Goal: Task Accomplishment & Management: Complete application form

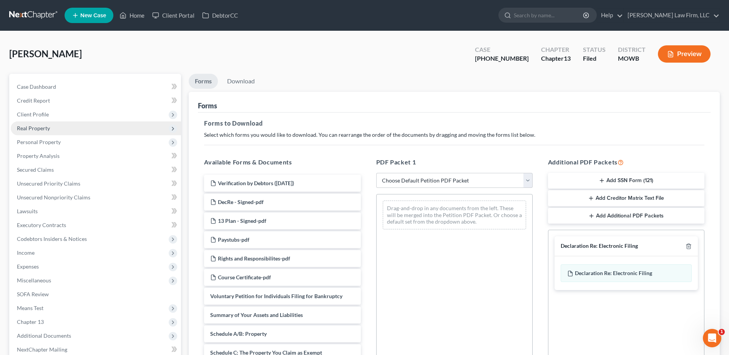
scroll to position [217, 0]
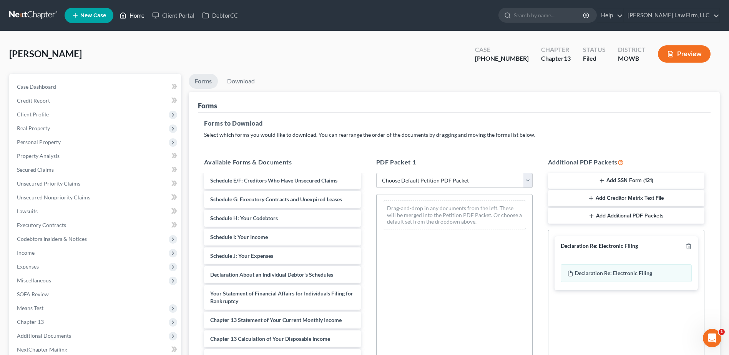
click at [133, 15] on link "Home" at bounding box center [132, 15] width 33 height 14
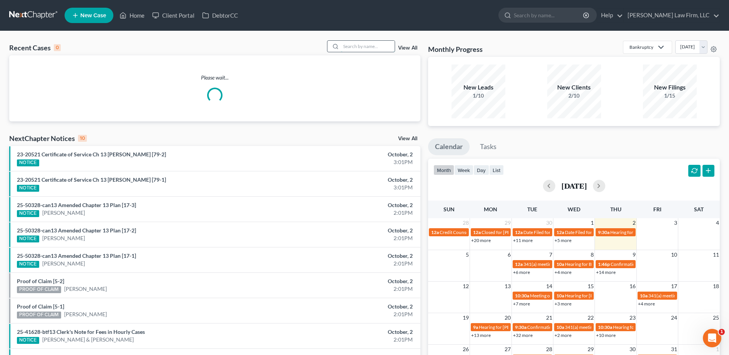
click at [356, 46] on input "search" at bounding box center [368, 46] width 54 height 11
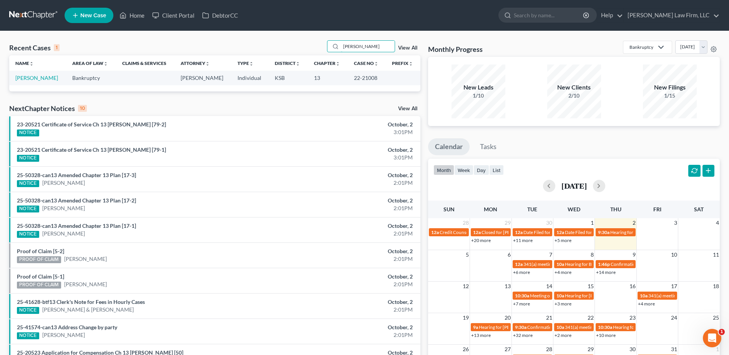
type input "[PERSON_NAME]"
click at [413, 48] on link "View All" at bounding box center [407, 47] width 19 height 5
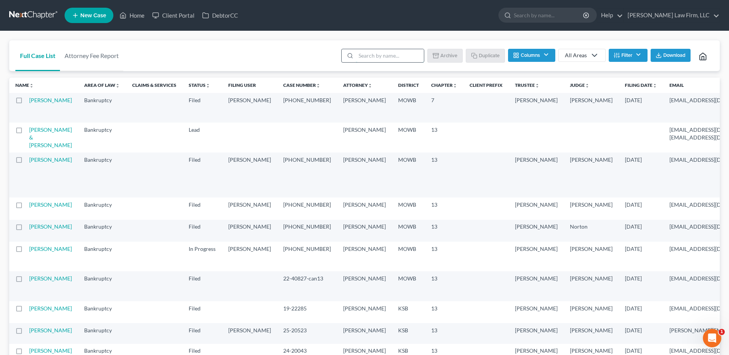
click at [372, 58] on input "search" at bounding box center [390, 55] width 68 height 13
type input "[PERSON_NAME]"
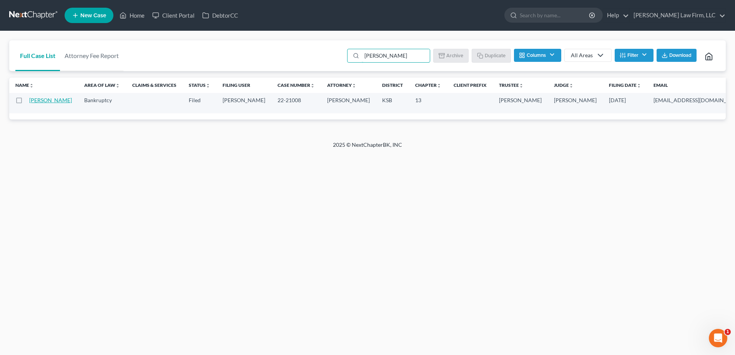
click at [42, 103] on link "[PERSON_NAME]" at bounding box center [50, 100] width 43 height 7
select select "4"
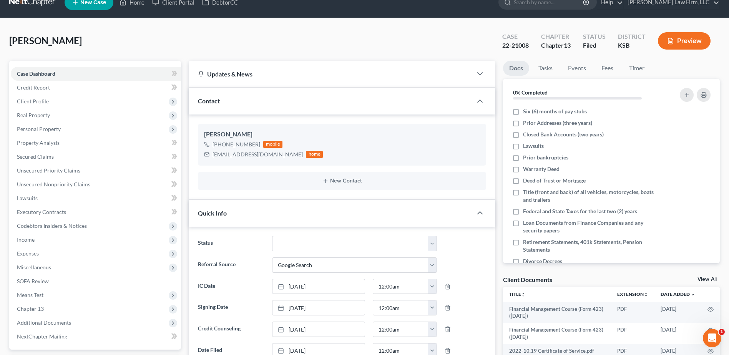
scroll to position [29, 0]
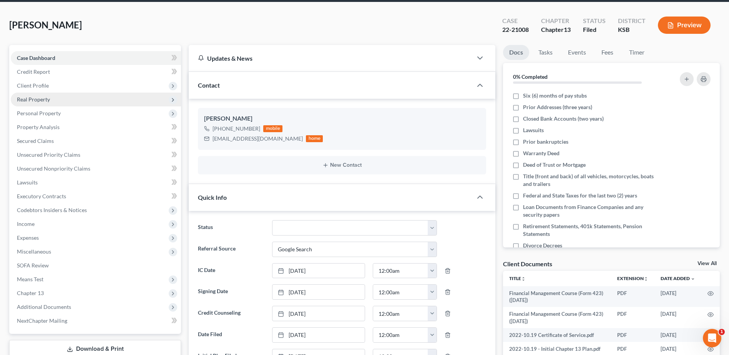
click at [18, 99] on span "Real Property" at bounding box center [33, 99] width 33 height 7
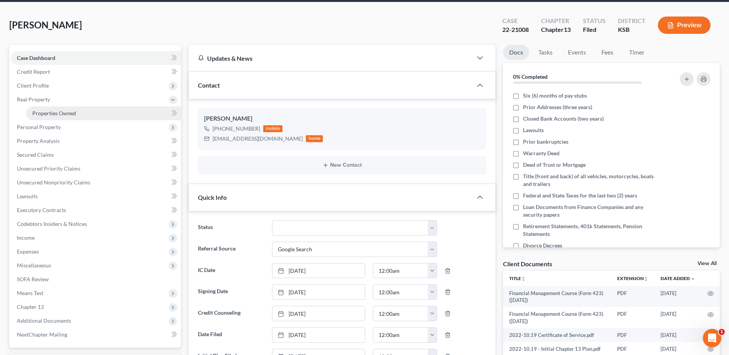
click at [61, 113] on span "Properties Owned" at bounding box center [54, 113] width 44 height 7
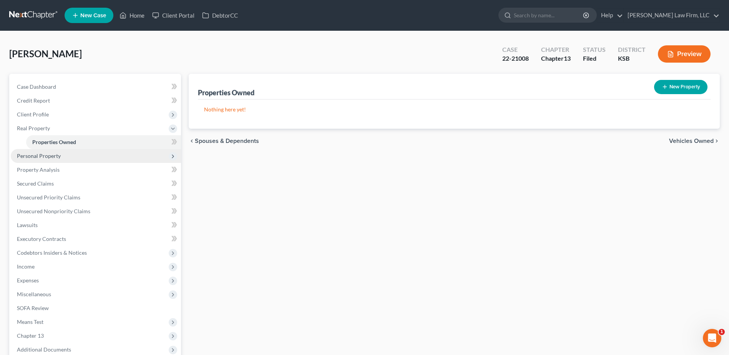
click at [33, 156] on span "Personal Property" at bounding box center [39, 156] width 44 height 7
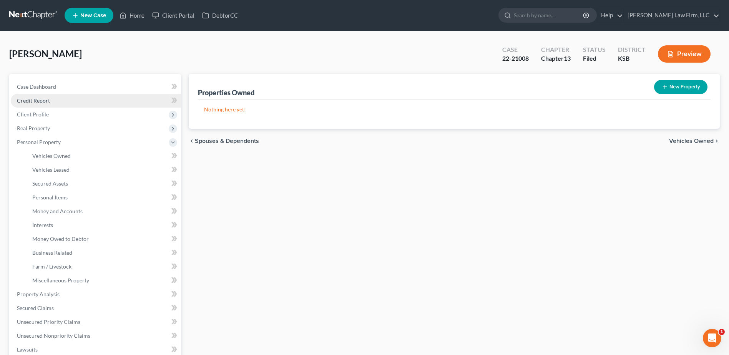
click at [33, 101] on span "Credit Report" at bounding box center [33, 100] width 33 height 7
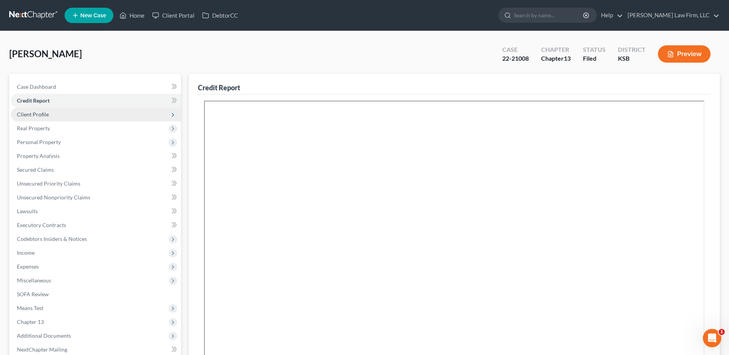
click at [36, 114] on span "Client Profile" at bounding box center [33, 114] width 32 height 7
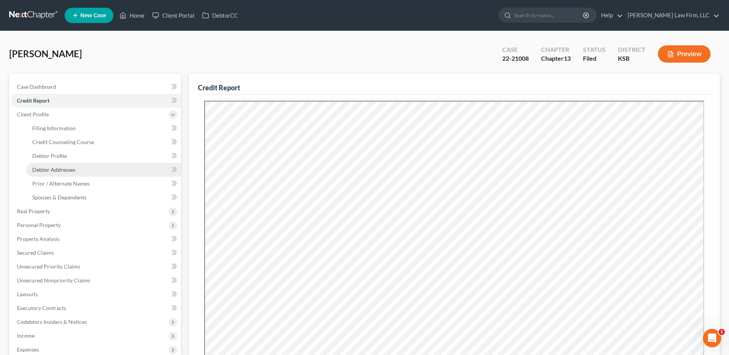
click at [52, 169] on span "Debtor Addresses" at bounding box center [53, 169] width 43 height 7
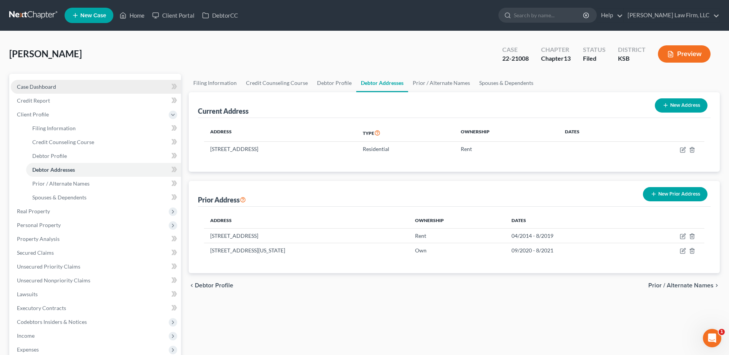
click at [42, 85] on span "Case Dashboard" at bounding box center [36, 86] width 39 height 7
select select "4"
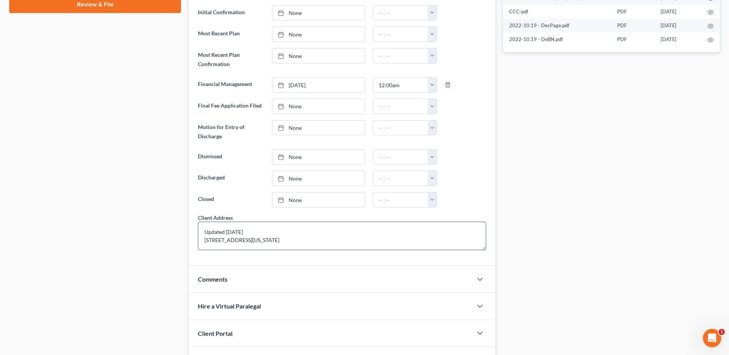
scroll to position [8, 0]
click at [283, 231] on textarea "Updated [DATE] [STREET_ADDRESS][US_STATE]" at bounding box center [342, 236] width 288 height 28
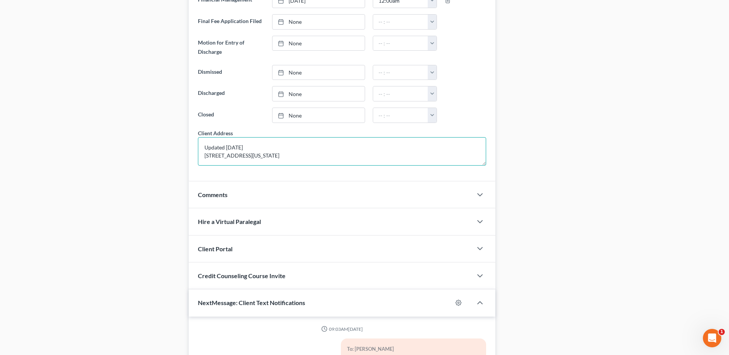
scroll to position [478, 0]
click at [239, 139] on textarea "Updated [DATE] [STREET_ADDRESS][US_STATE]" at bounding box center [342, 152] width 288 height 28
type textarea "Updated [DATE] [STREET_ADDRESS][US_STATE]"
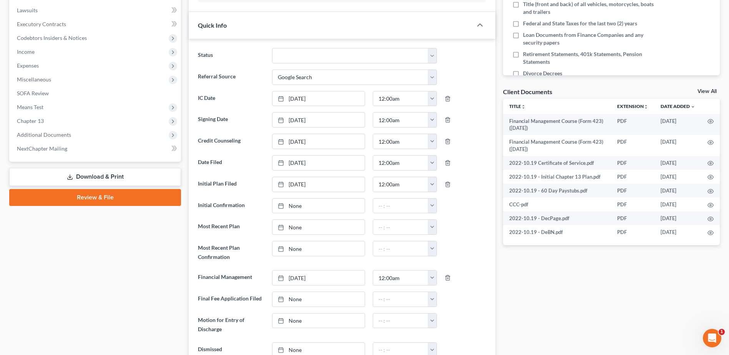
scroll to position [199, 0]
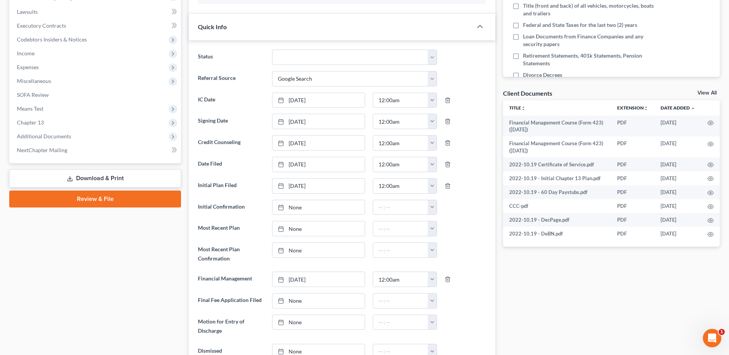
click at [634, 298] on div "Docs Tasks Events Fees Timer 0% Completed Nothing here yet! Six (6) months of p…" at bounding box center [611, 320] width 224 height 893
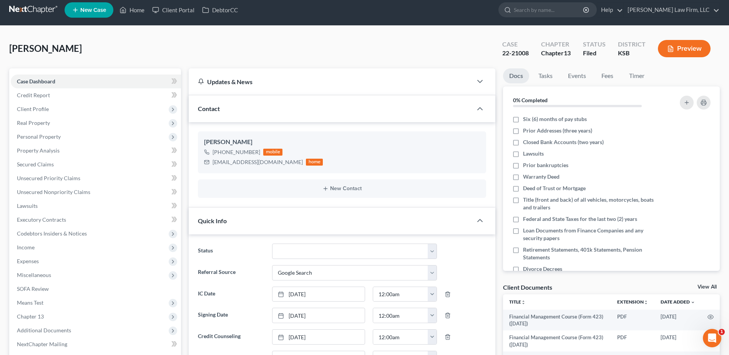
scroll to position [0, 0]
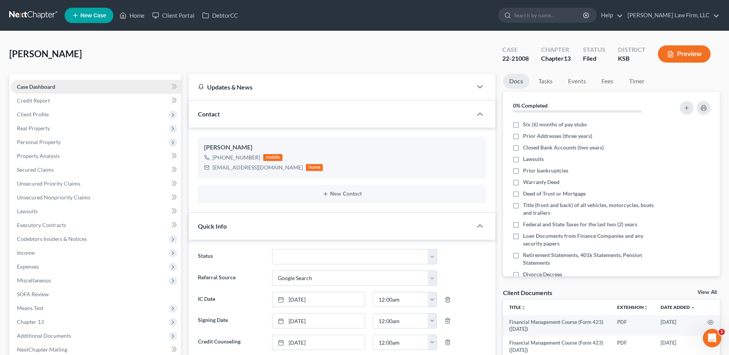
click at [31, 87] on span "Case Dashboard" at bounding box center [36, 86] width 38 height 7
click at [34, 118] on span "Client Profile" at bounding box center [96, 115] width 170 height 14
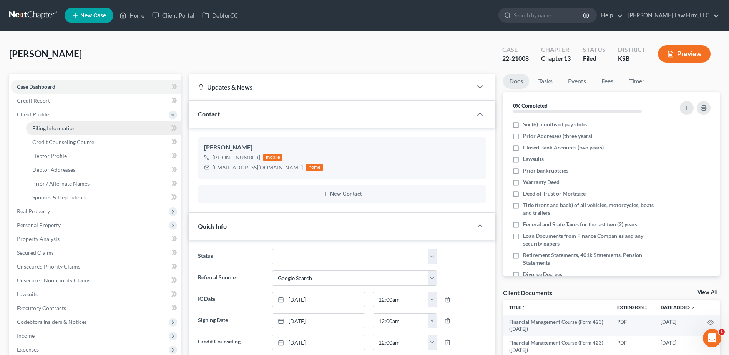
click at [42, 129] on span "Filing Information" at bounding box center [53, 128] width 43 height 7
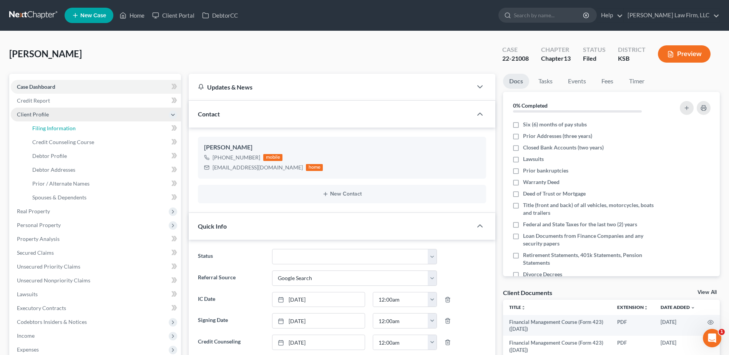
select select "1"
select select "0"
select select "3"
select select "31"
select select "1"
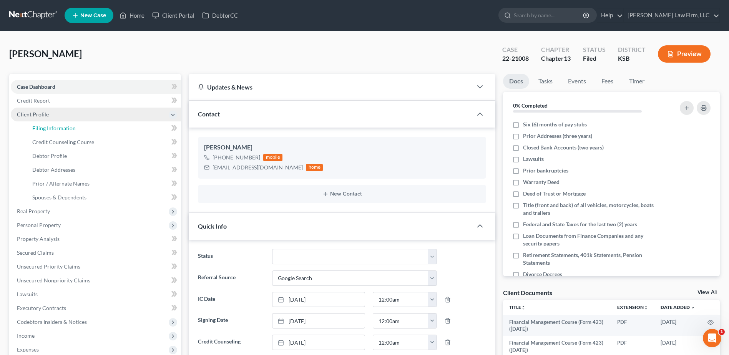
select select "17"
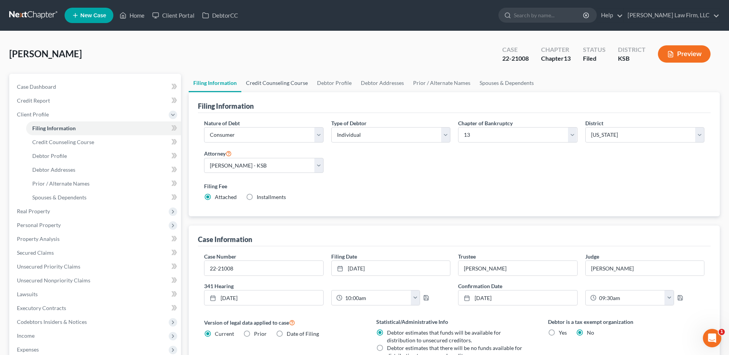
click at [279, 84] on link "Credit Counseling Course" at bounding box center [276, 83] width 71 height 18
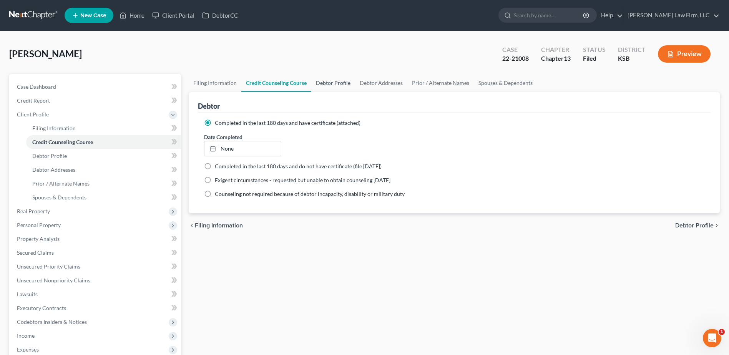
click at [332, 80] on link "Debtor Profile" at bounding box center [333, 83] width 44 height 18
select select "0"
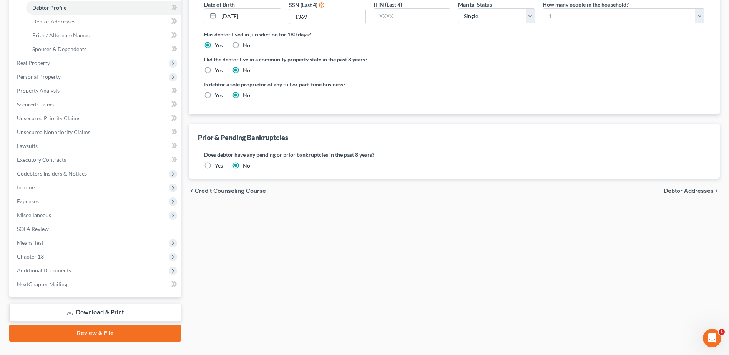
scroll to position [164, 0]
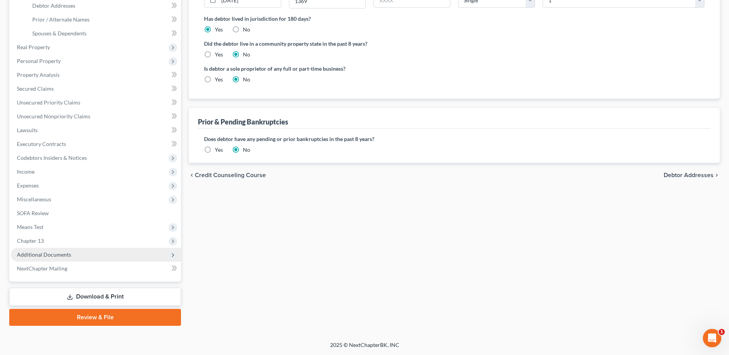
click at [48, 255] on span "Additional Documents" at bounding box center [44, 254] width 54 height 7
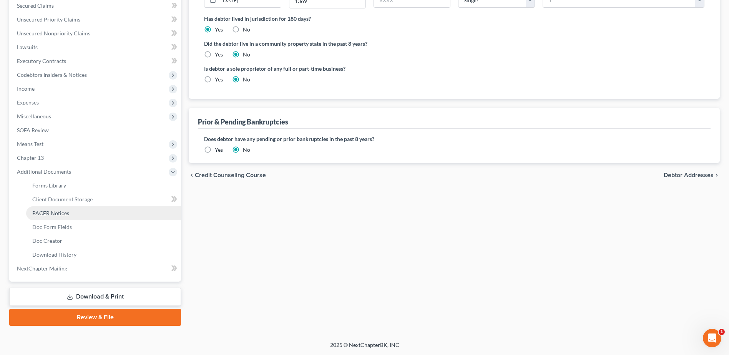
click at [50, 214] on span "PACER Notices" at bounding box center [50, 213] width 37 height 7
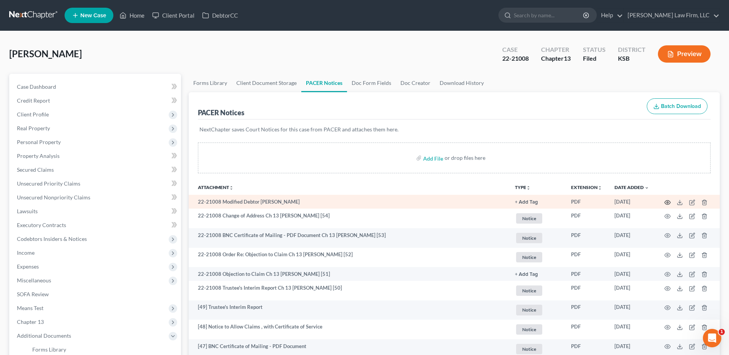
click at [667, 202] on circle "button" at bounding box center [668, 203] width 2 height 2
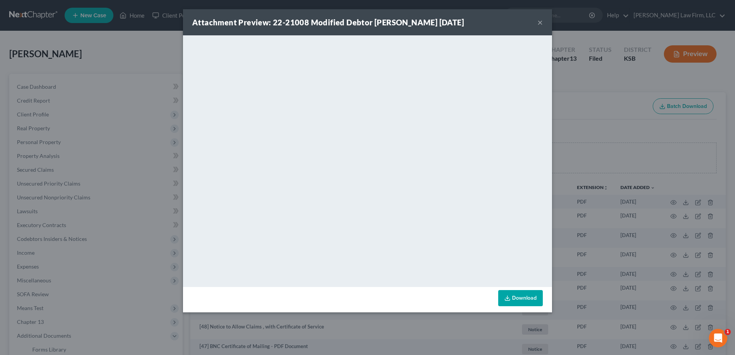
click at [541, 23] on button "×" at bounding box center [539, 22] width 5 height 9
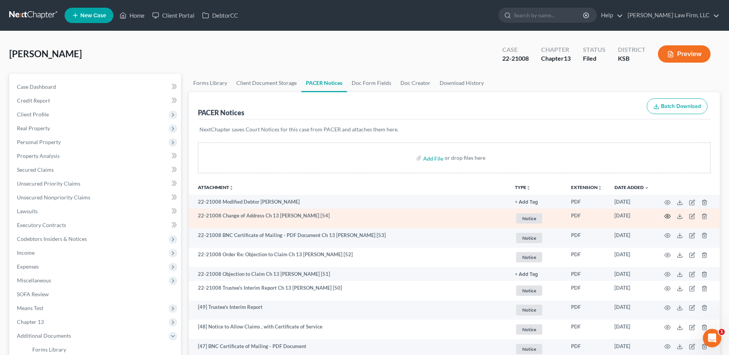
click at [665, 217] on icon "button" at bounding box center [667, 216] width 6 height 6
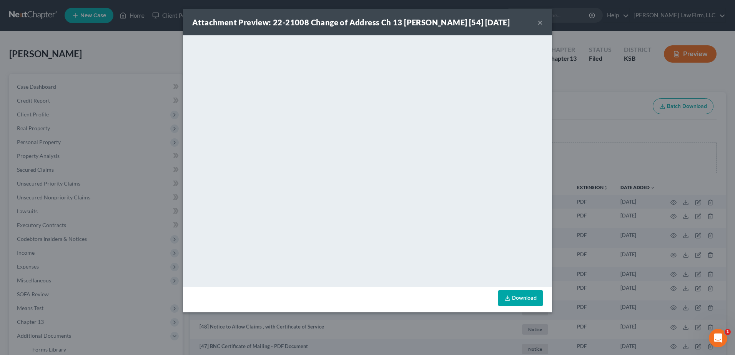
click at [540, 27] on button "×" at bounding box center [539, 22] width 5 height 9
